Goal: Information Seeking & Learning: Understand process/instructions

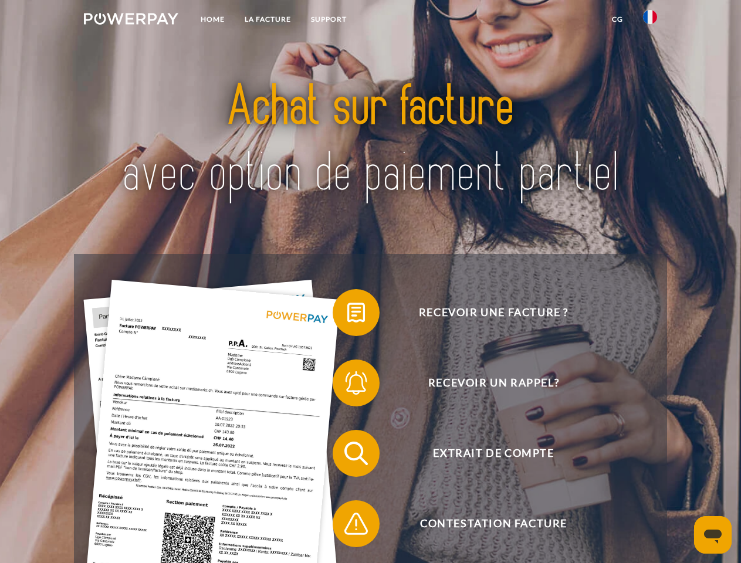
click at [131, 21] on img at bounding box center [131, 19] width 94 height 12
click at [650, 21] on img at bounding box center [650, 17] width 14 height 14
click at [617, 19] on link "CG" at bounding box center [617, 19] width 31 height 21
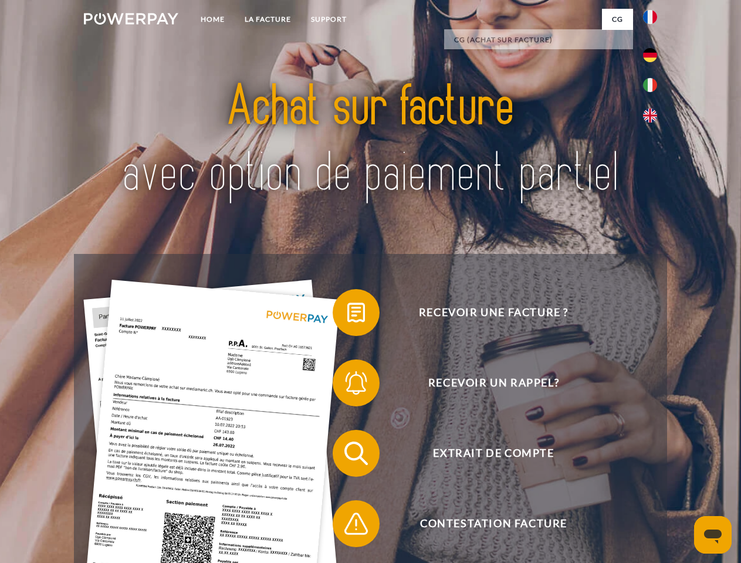
click at [347, 315] on span at bounding box center [338, 312] width 59 height 59
click at [347, 385] on span at bounding box center [338, 383] width 59 height 59
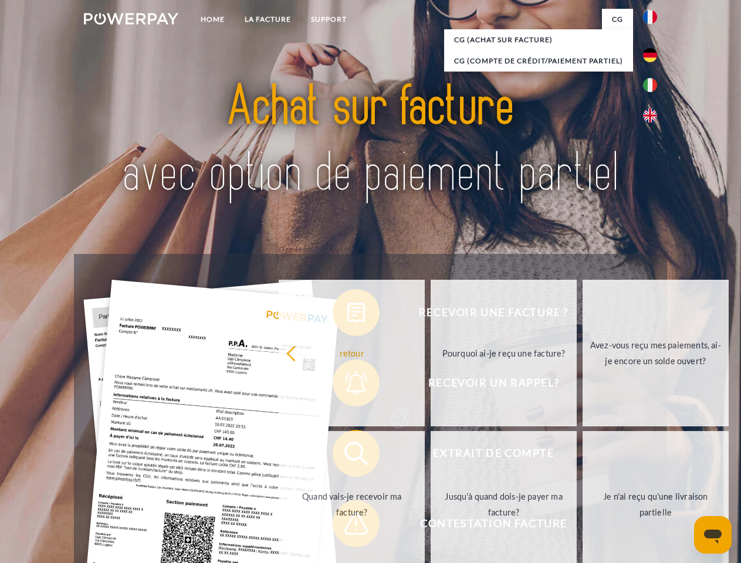
click at [430, 456] on link "Jusqu'à quand dois-je payer ma facture?" at bounding box center [503, 504] width 146 height 147
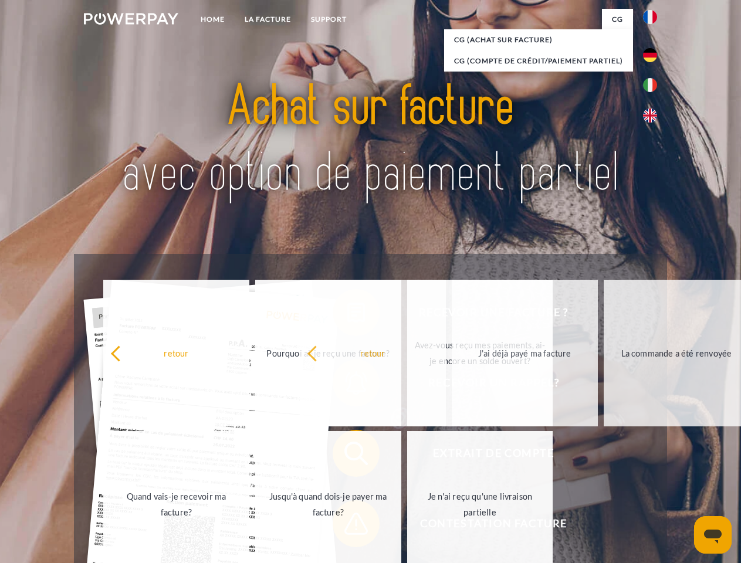
click at [347, 526] on span at bounding box center [338, 523] width 59 height 59
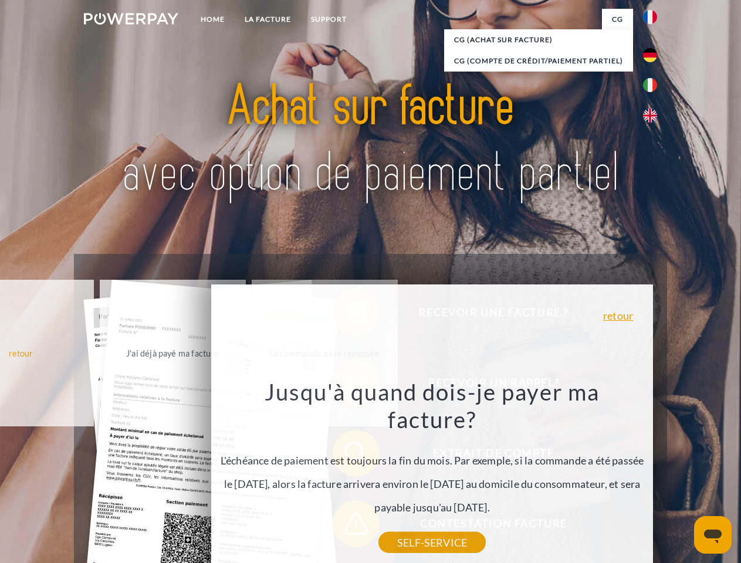
click at [712, 535] on icon "Ouvrir la fenêtre de messagerie" at bounding box center [713, 537] width 18 height 14
